Goal: Communication & Community: Answer question/provide support

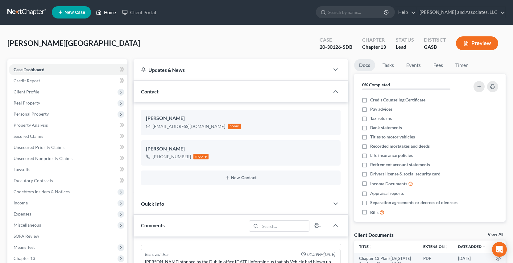
drag, startPoint x: 109, startPoint y: 12, endPoint x: 113, endPoint y: 22, distance: 10.8
click at [109, 13] on link "Home" at bounding box center [106, 12] width 26 height 11
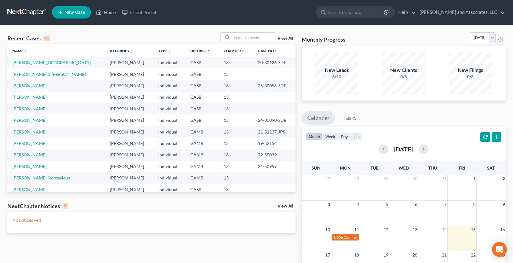
click at [36, 97] on link "[PERSON_NAME]" at bounding box center [29, 96] width 34 height 5
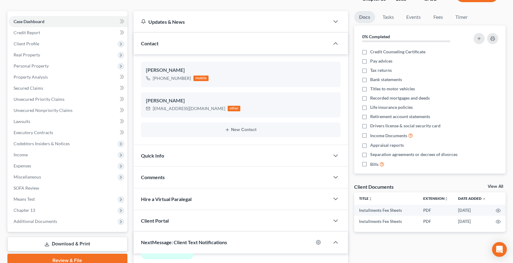
scroll to position [200, 0]
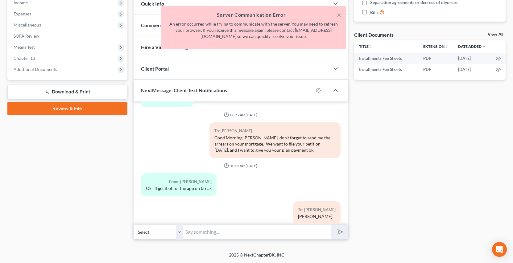
drag, startPoint x: 512, startPoint y: 136, endPoint x: 518, endPoint y: 59, distance: 77.3
click at [513, 59] on html "Home New Case Client Portal [PERSON_NAME] and Associates, LLC [EMAIL_ADDRESS][D…" at bounding box center [256, 31] width 513 height 463
click at [340, 16] on button "×" at bounding box center [339, 14] width 4 height 7
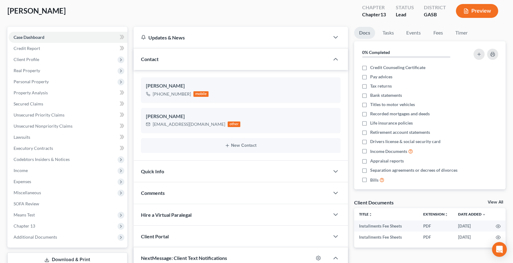
scroll to position [0, 0]
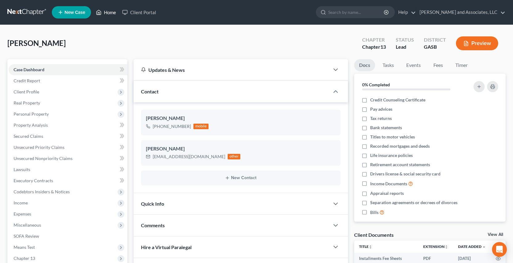
click at [110, 13] on link "Home" at bounding box center [106, 12] width 26 height 11
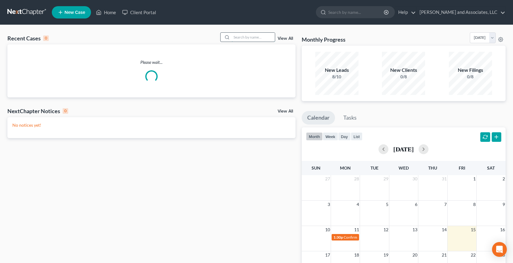
click at [245, 38] on input "search" at bounding box center [253, 37] width 43 height 9
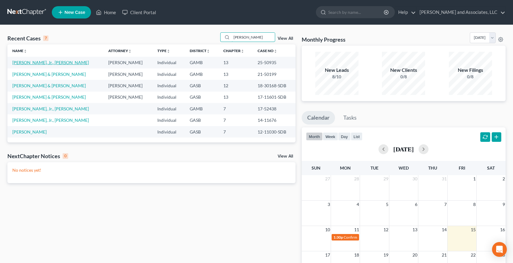
type input "[PERSON_NAME]"
click at [32, 63] on link "[PERSON_NAME], Jr., [PERSON_NAME]" at bounding box center [50, 62] width 76 height 5
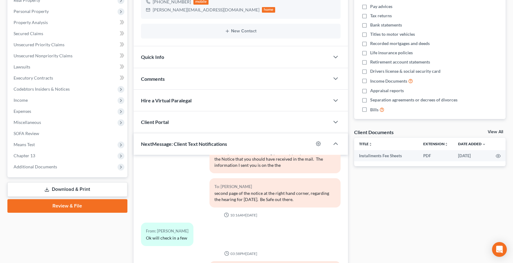
scroll to position [156, 0]
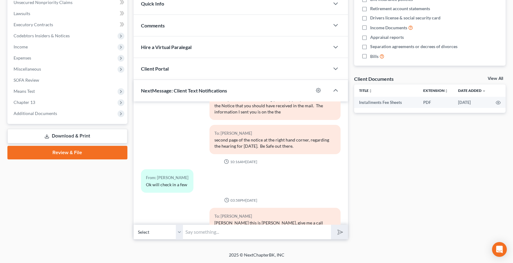
click at [179, 235] on select "Select [PHONE_NUMBER] - [PERSON_NAME]" at bounding box center [158, 232] width 49 height 15
click at [134, 225] on select "Select [PHONE_NUMBER] - [PERSON_NAME]" at bounding box center [158, 232] width 49 height 15
click at [201, 229] on input "text" at bounding box center [257, 232] width 148 height 15
type input "Good afternoon [PERSON_NAME] this is [PERSON_NAME], your confirmation in your C…"
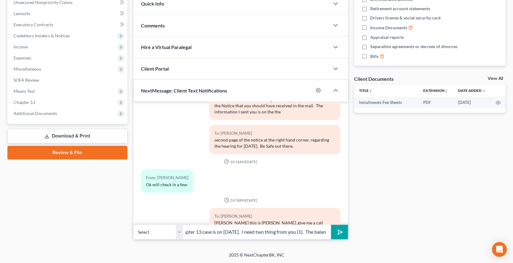
click at [331, 225] on button "submit" at bounding box center [339, 232] width 17 height 14
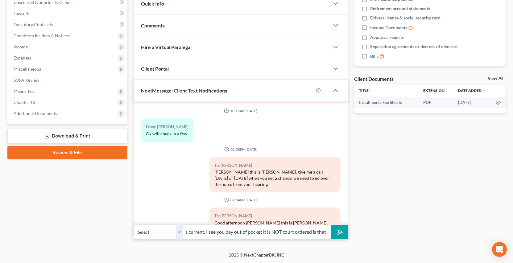
scroll to position [0, 183]
click at [331, 225] on button "submit" at bounding box center [339, 232] width 17 height 14
type input "fee of $153.00 and I will need you to sign an affidavit stating that your child…"
type input "."
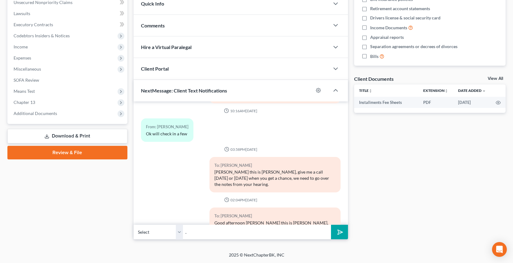
scroll to position [1999, 0]
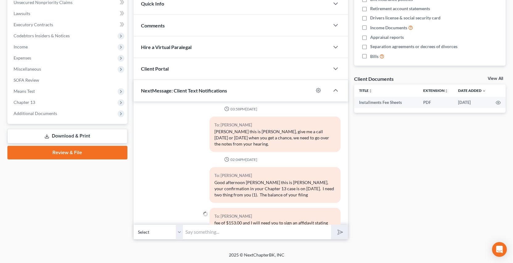
type input "?"
type input "right?"
click at [331, 225] on button "submit" at bounding box center [339, 232] width 17 height 14
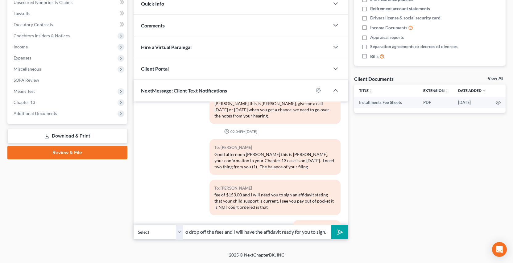
scroll to position [0, 100]
type input "So let me know what day you can get by here to drop off the fees and I will hav…"
click at [331, 225] on button "submit" at bounding box center [339, 232] width 17 height 14
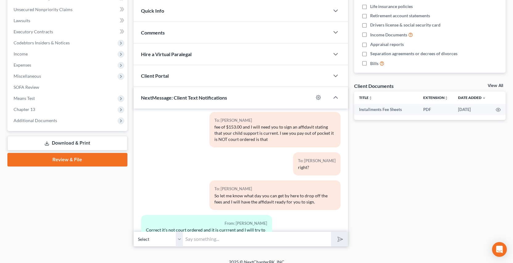
scroll to position [148, 0]
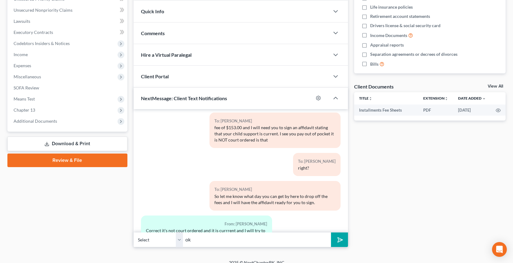
type input "ok"
click at [339, 240] on polygon "submit" at bounding box center [338, 239] width 7 height 7
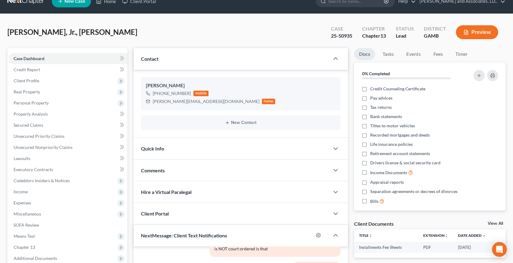
scroll to position [0, 0]
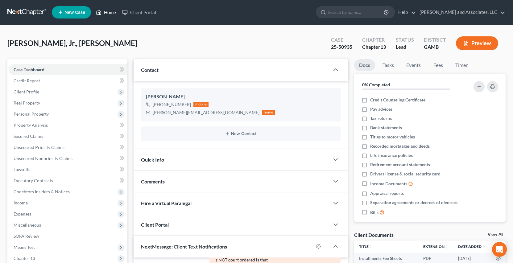
click at [113, 13] on link "Home" at bounding box center [106, 12] width 26 height 11
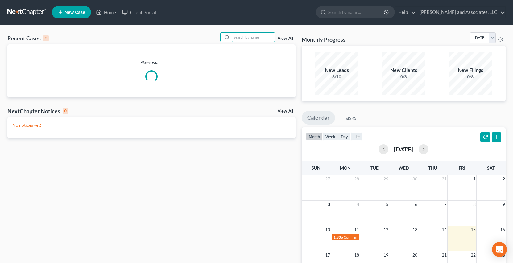
drag, startPoint x: 240, startPoint y: 39, endPoint x: 253, endPoint y: 43, distance: 14.2
click at [245, 43] on div "Recent Cases 0 View All" at bounding box center [151, 38] width 288 height 12
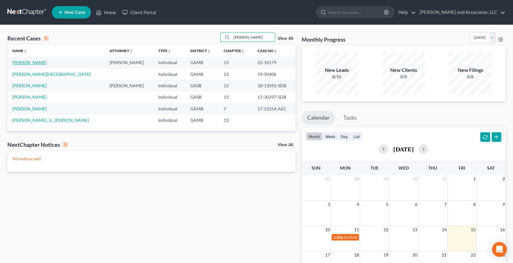
type input "[PERSON_NAME]"
click at [27, 63] on link "[PERSON_NAME]" at bounding box center [29, 62] width 34 height 5
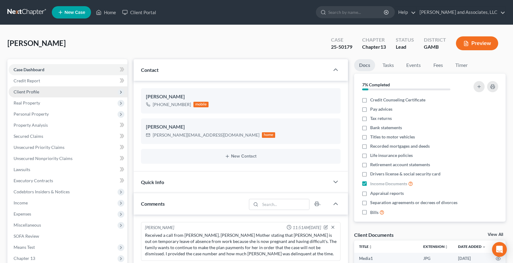
click at [37, 93] on span "Client Profile" at bounding box center [27, 91] width 26 height 5
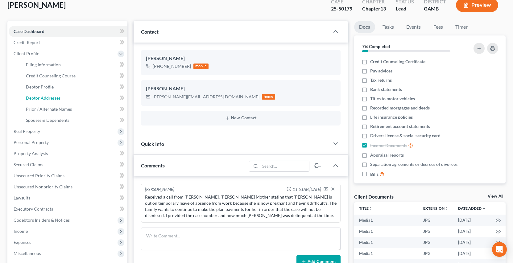
scroll to position [20, 0]
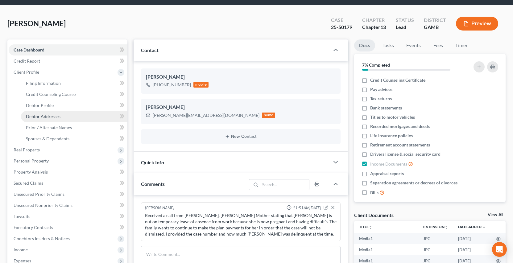
click at [57, 116] on span "Debtor Addresses" at bounding box center [43, 116] width 35 height 5
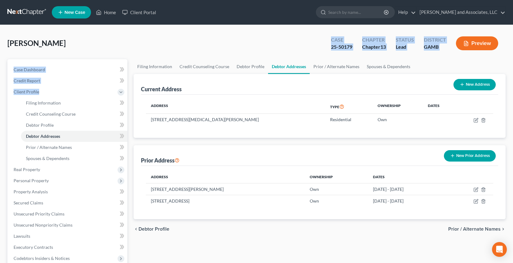
click at [138, 73] on div "[PERSON_NAME] Upgraded Case 25-50179 Chapter Chapter 13 Status Lead District [G…" at bounding box center [256, 209] width 498 height 355
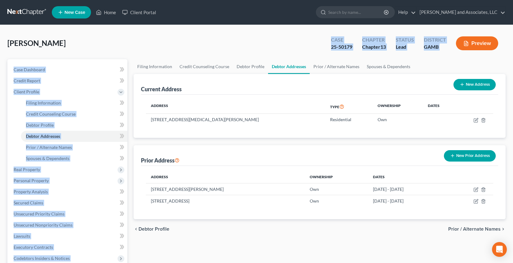
click at [242, 31] on div "[PERSON_NAME] Upgraded Case 25-50179 Chapter Chapter 13 Status Lead District [G…" at bounding box center [256, 209] width 513 height 369
click at [108, 12] on link "Home" at bounding box center [106, 12] width 26 height 11
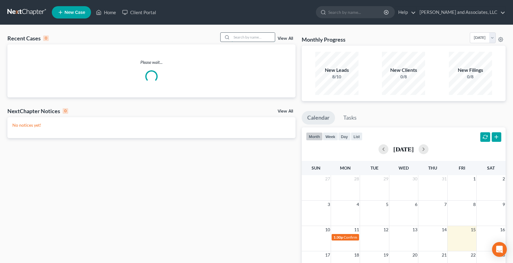
click at [248, 38] on input "search" at bounding box center [253, 37] width 43 height 9
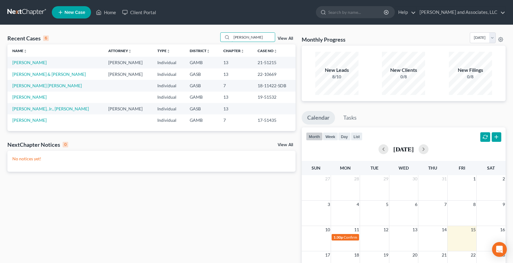
type input "[PERSON_NAME]"
click at [41, 63] on link "[PERSON_NAME]" at bounding box center [29, 62] width 34 height 5
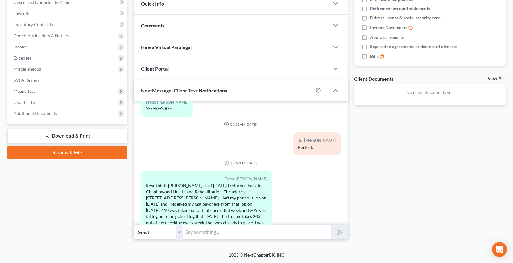
scroll to position [796, 0]
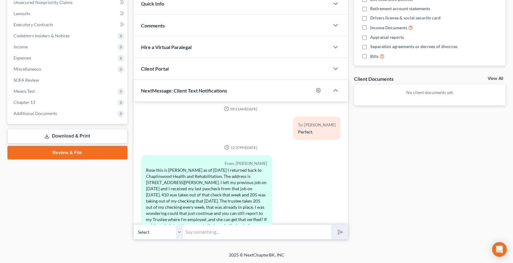
drag, startPoint x: 179, startPoint y: 233, endPoint x: 271, endPoint y: 236, distance: 91.9
click at [179, 233] on select "Select [PHONE_NUMBER] - [PERSON_NAME]" at bounding box center [158, 232] width 49 height 15
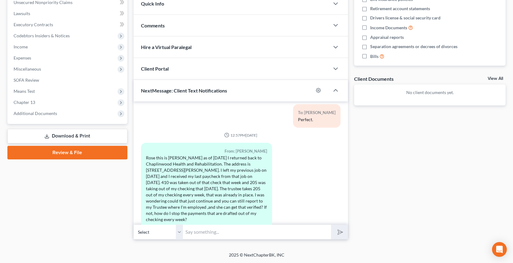
scroll to position [811, 0]
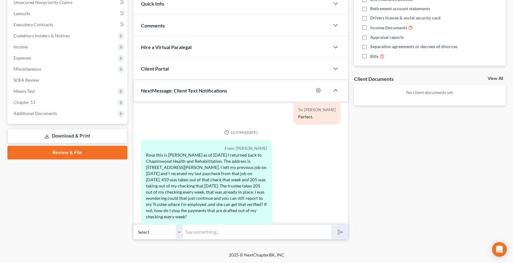
click at [181, 235] on select "Select [PHONE_NUMBER] - [PERSON_NAME]" at bounding box center [158, 232] width 49 height 15
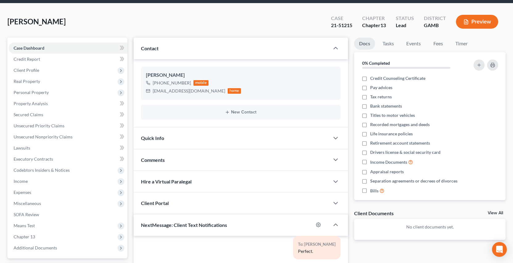
scroll to position [0, 0]
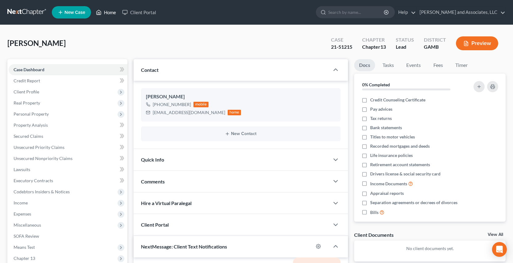
click at [104, 14] on link "Home" at bounding box center [106, 12] width 26 height 11
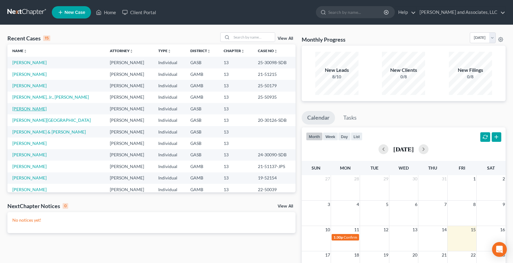
click at [37, 109] on link "[PERSON_NAME]" at bounding box center [29, 108] width 34 height 5
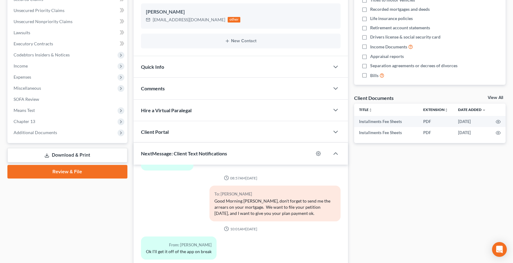
scroll to position [200, 0]
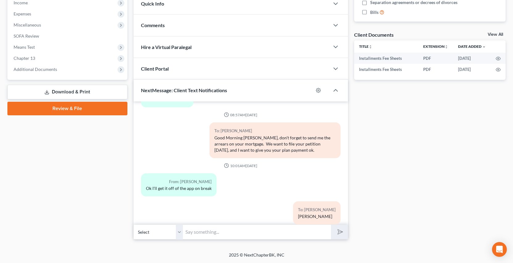
click at [179, 234] on select "Select [PHONE_NUMBER] - [PERSON_NAME]" at bounding box center [158, 232] width 49 height 15
click at [134, 225] on select "Select [PHONE_NUMBER] - [PERSON_NAME]" at bounding box center [158, 232] width 49 height 15
drag, startPoint x: 199, startPoint y: 233, endPoint x: 205, endPoint y: 236, distance: 7.0
click at [200, 232] on input "text" at bounding box center [257, 232] width 148 height 15
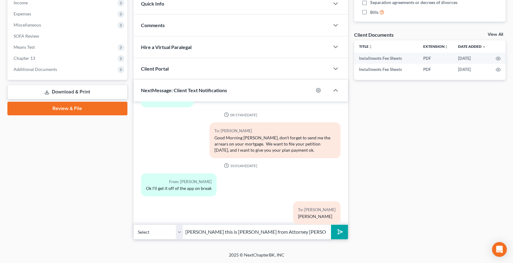
drag, startPoint x: 428, startPoint y: 168, endPoint x: 286, endPoint y: 254, distance: 166.8
click at [429, 168] on div "Docs Tasks Events Fees Timer 0% Completed Nothing here yet! Credit Counseling C…" at bounding box center [430, 49] width 158 height 381
click at [327, 232] on input "[PERSON_NAME] this is [PERSON_NAME] from Attorney [PERSON_NAME] office, I tried…" at bounding box center [257, 232] width 148 height 15
type input "[PERSON_NAME] this is [PERSON_NAME] from Attorney [PERSON_NAME] office, I tried…"
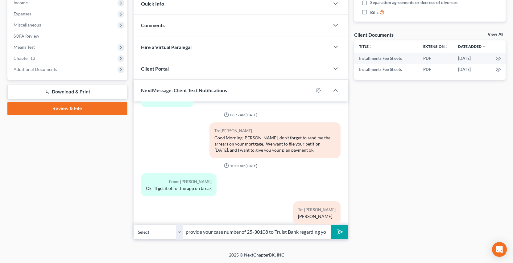
click at [331, 225] on button "submit" at bounding box center [339, 232] width 17 height 14
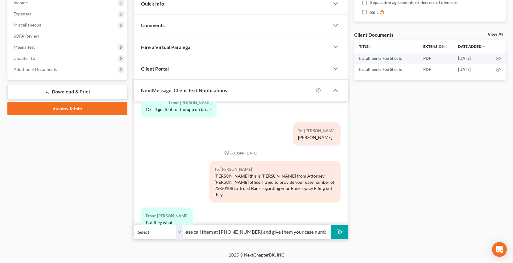
scroll to position [0, 195]
type input "Would not let me give them any information they needed you on the call. So if y…"
click at [331, 225] on button "submit" at bounding box center [339, 232] width 17 height 14
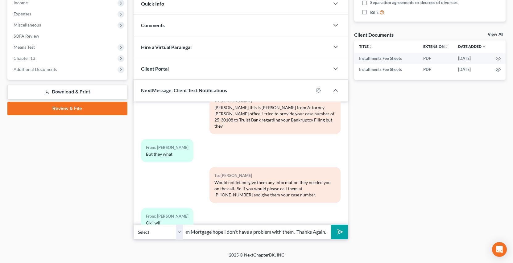
scroll to position [0, 102]
type input "Thanks, I am going to try to reach out to Freedom Mortgage hope I don't have a …"
click at [331, 225] on button "submit" at bounding box center [339, 232] width 17 height 14
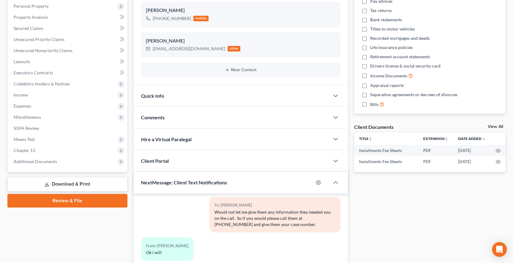
scroll to position [0, 0]
